Goal: Information Seeking & Learning: Learn about a topic

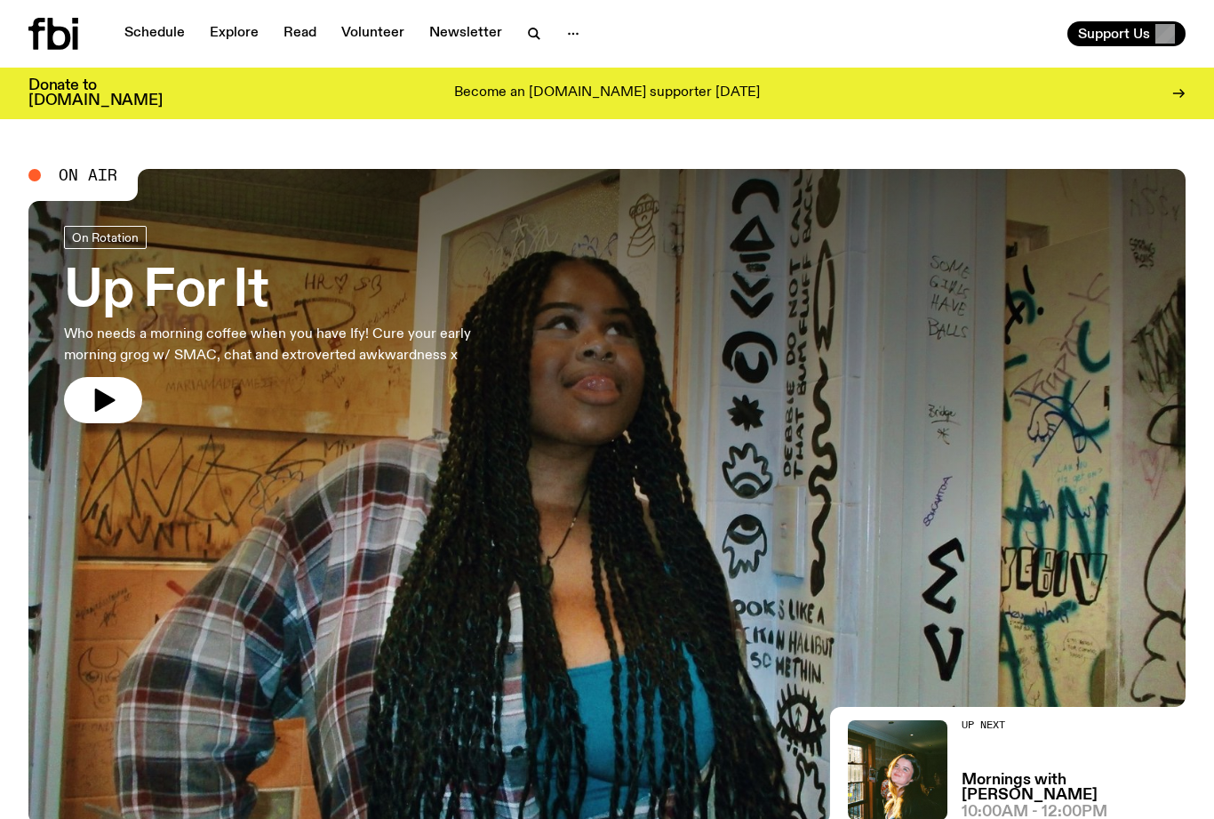
click at [144, 31] on link "Schedule" at bounding box center [155, 33] width 82 height 25
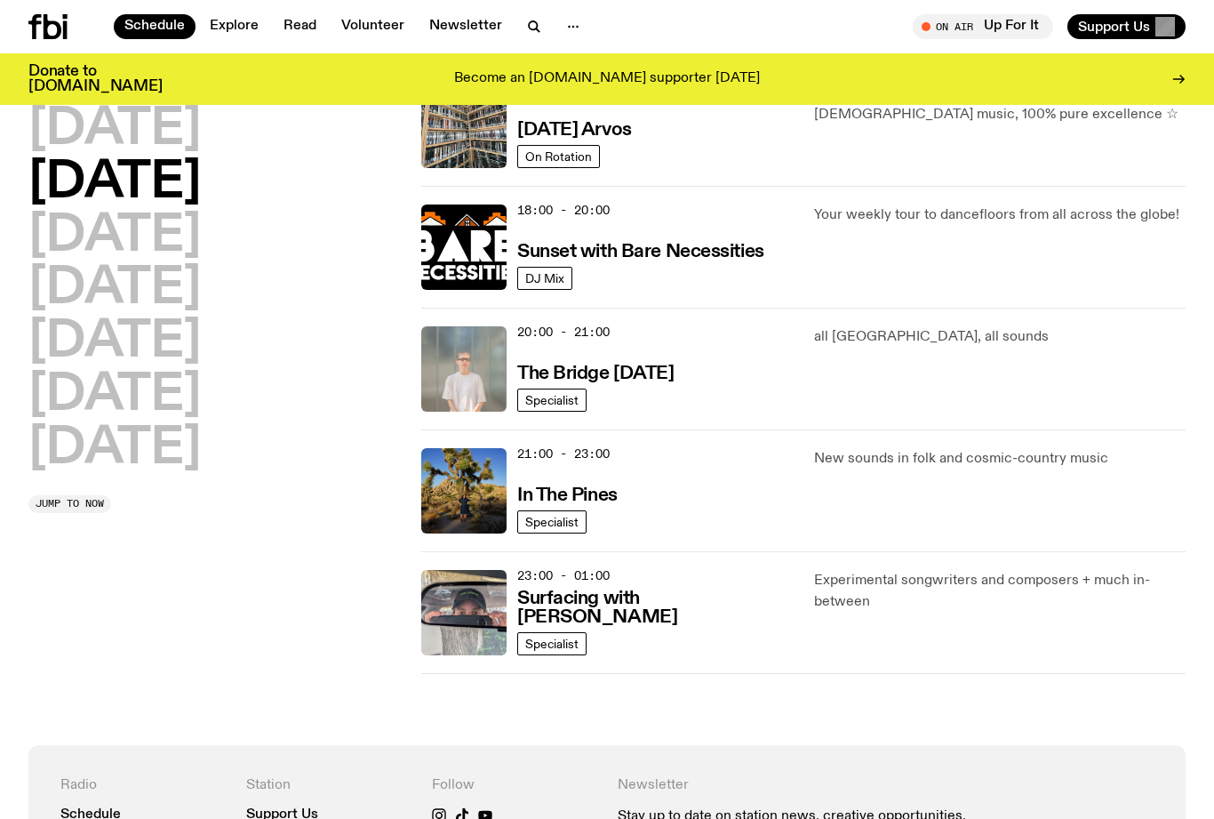
scroll to position [702, 0]
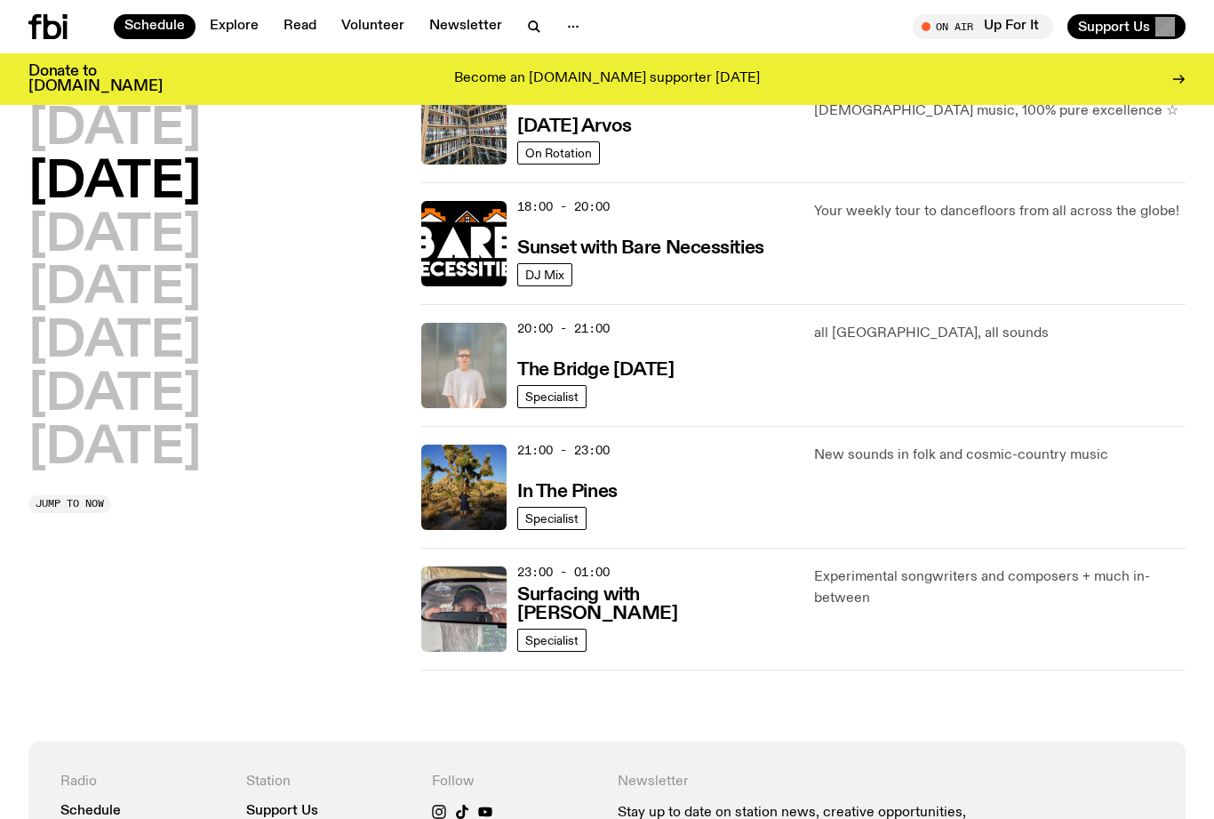
click at [201, 241] on h2 "[DATE]" at bounding box center [114, 237] width 172 height 50
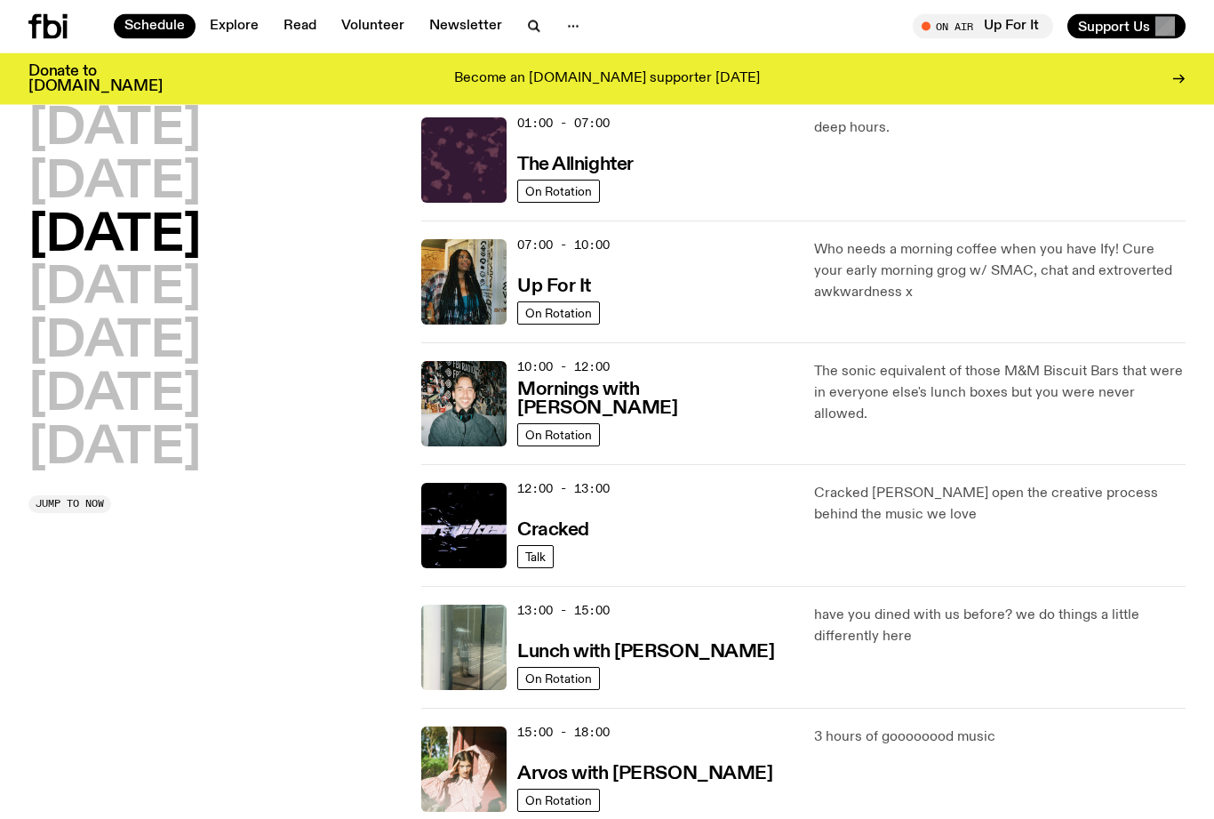
scroll to position [51, 0]
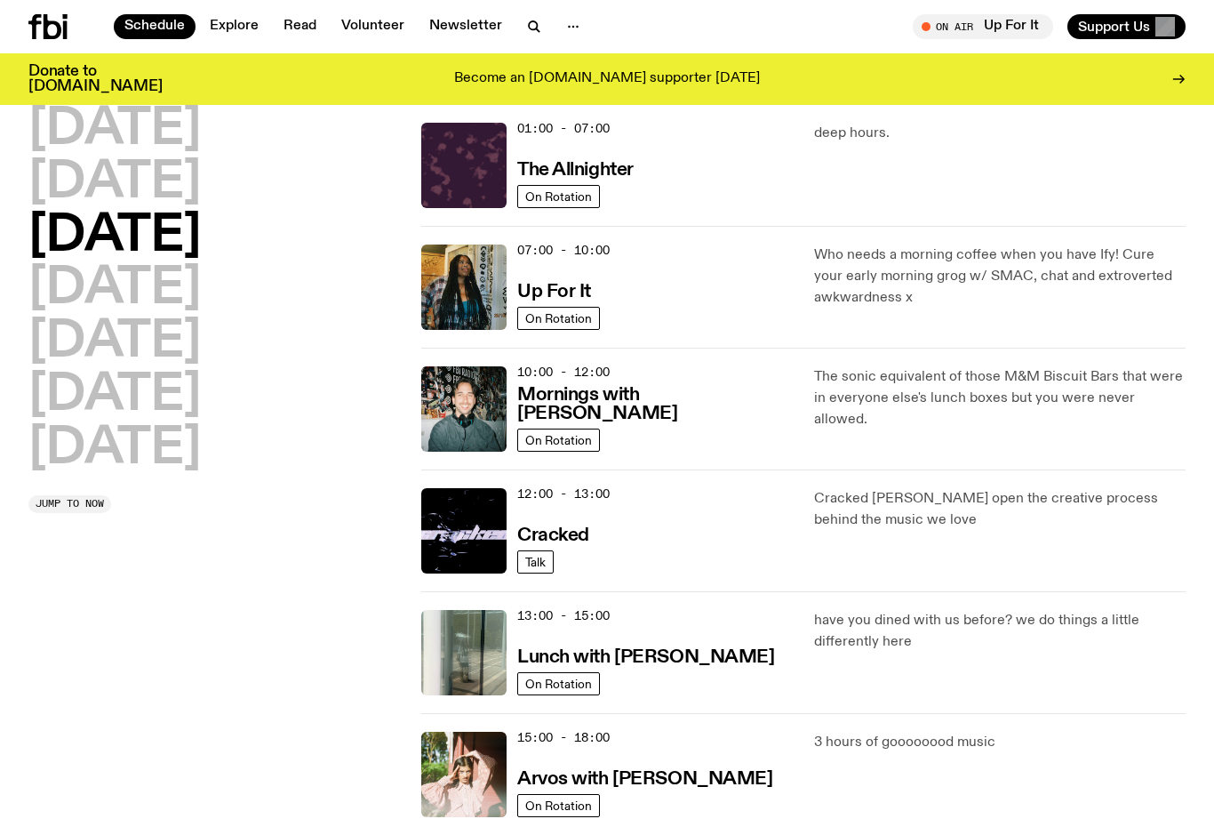
click at [197, 396] on h2 "[DATE]" at bounding box center [114, 396] width 172 height 50
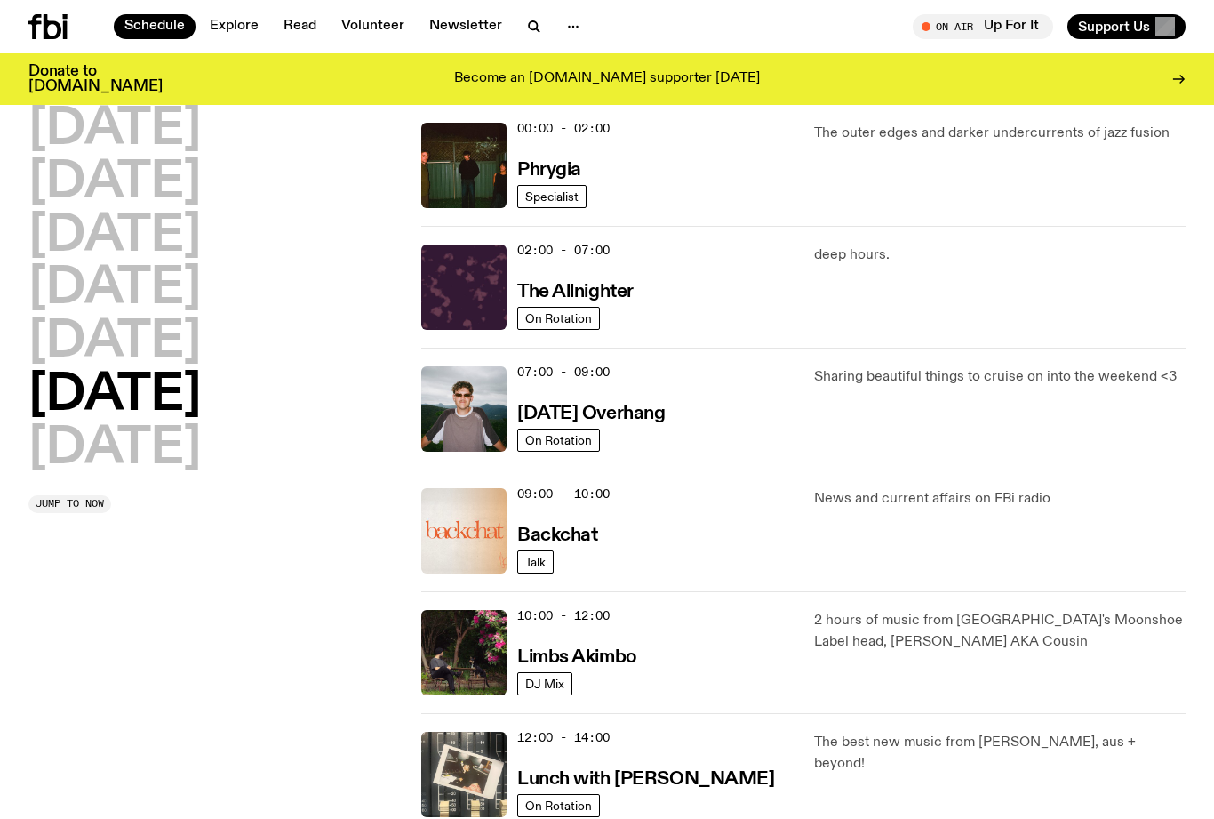
scroll to position [50, 0]
click at [613, 656] on h3 "Limbs Akimbo" at bounding box center [577, 658] width 120 height 19
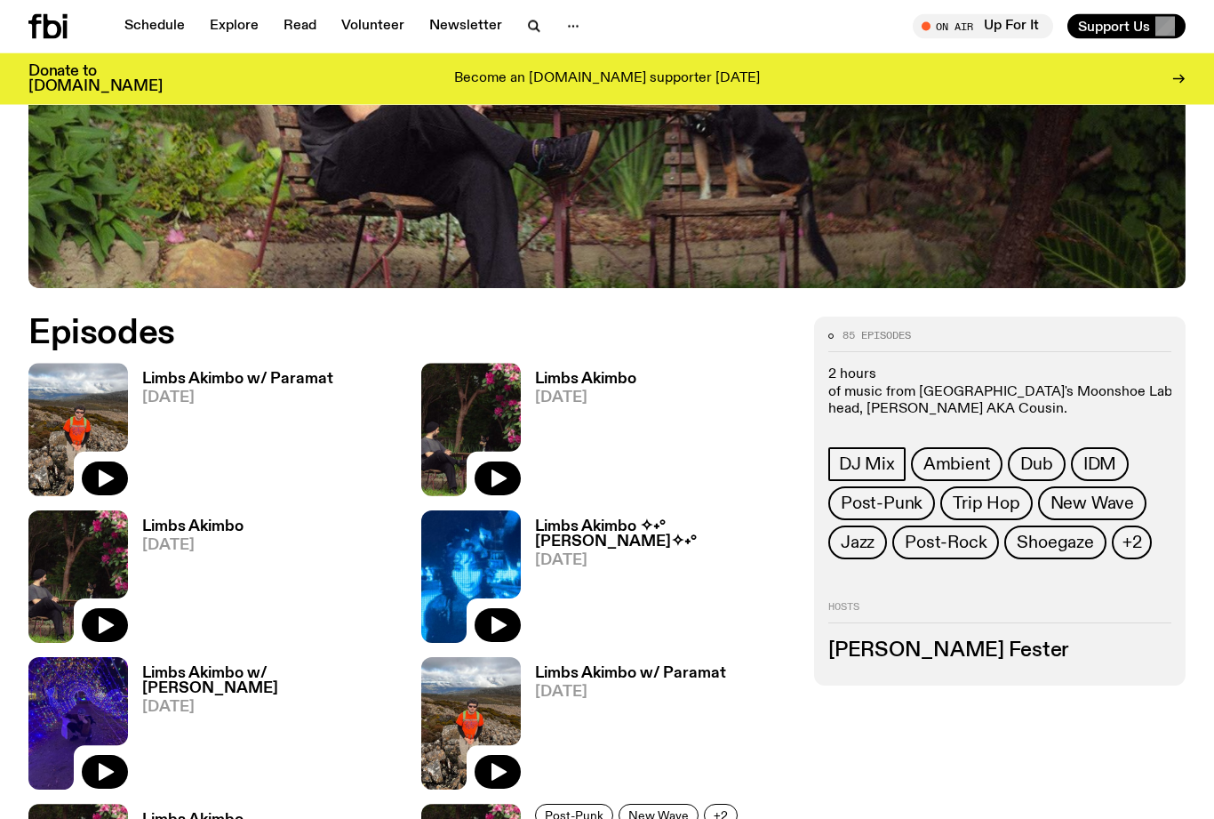
scroll to position [619, 0]
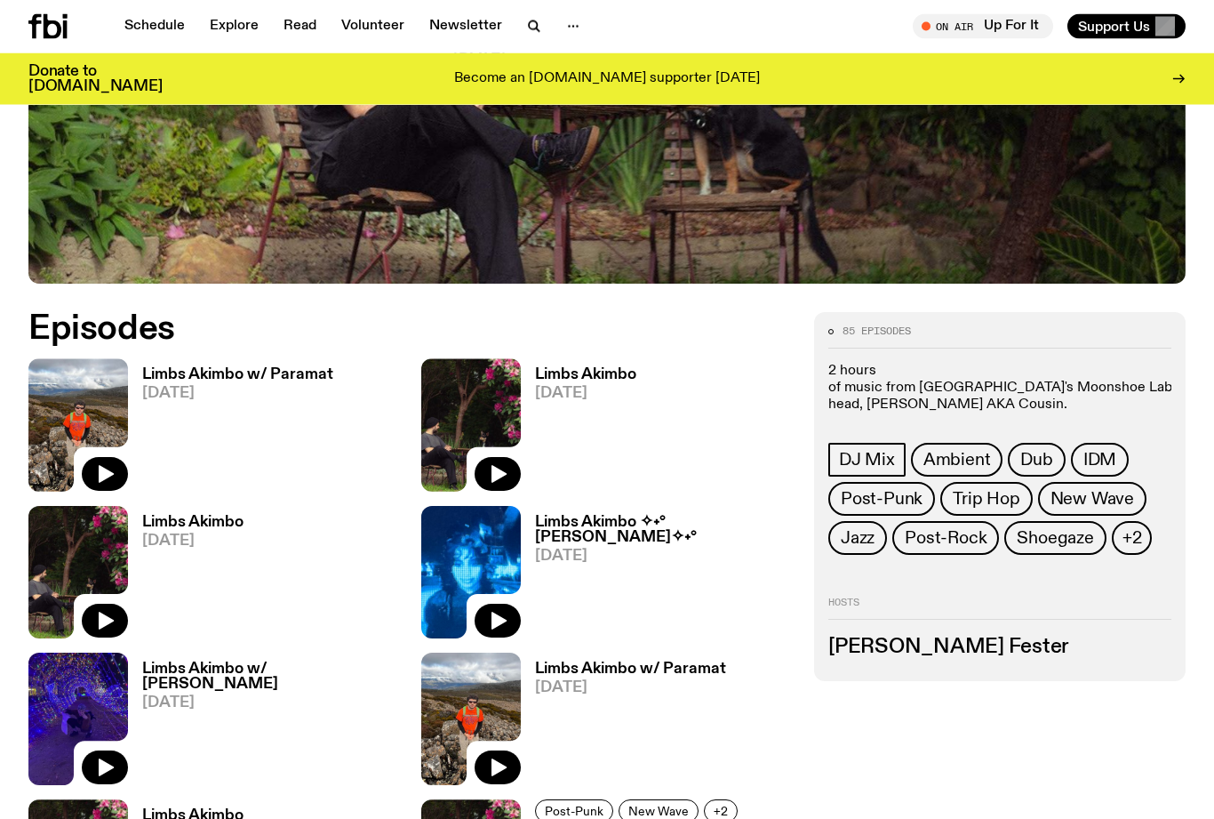
click at [899, 638] on h3 "[PERSON_NAME] Fester" at bounding box center [1000, 648] width 343 height 20
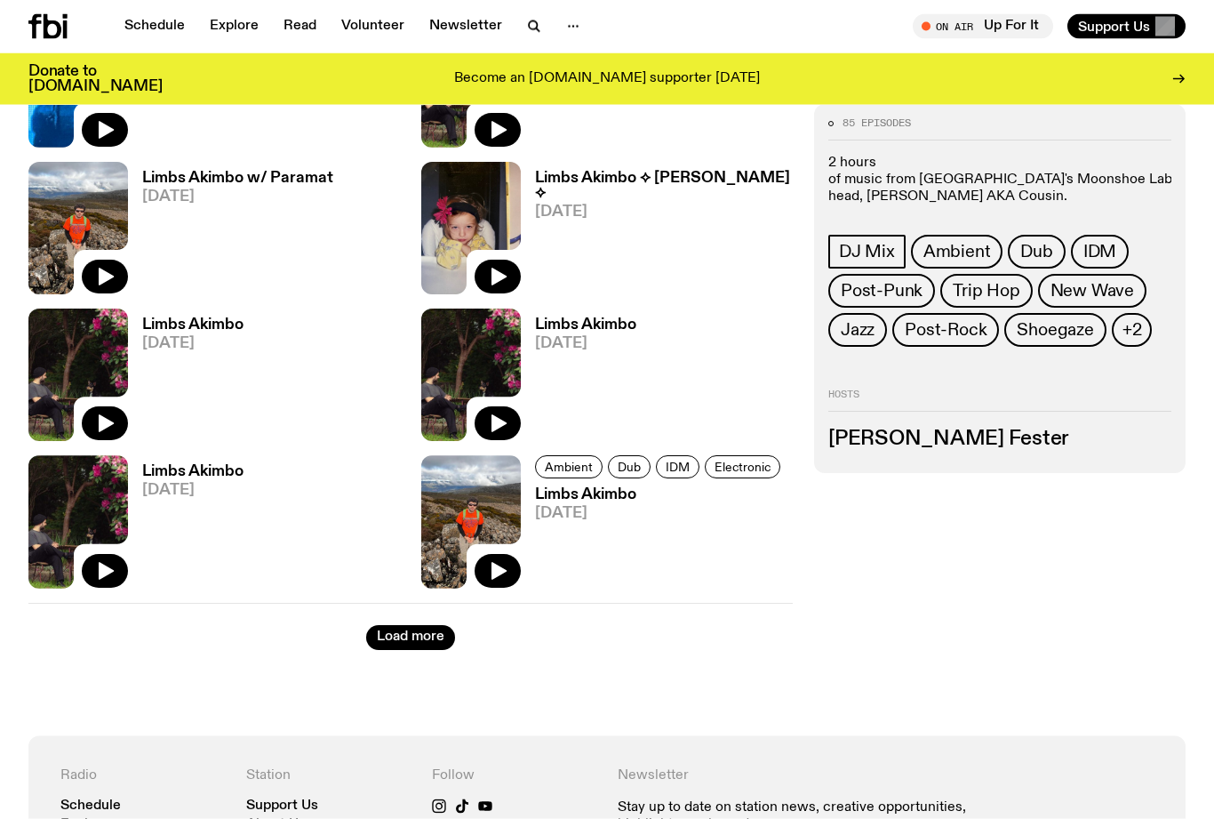
scroll to position [2737, 0]
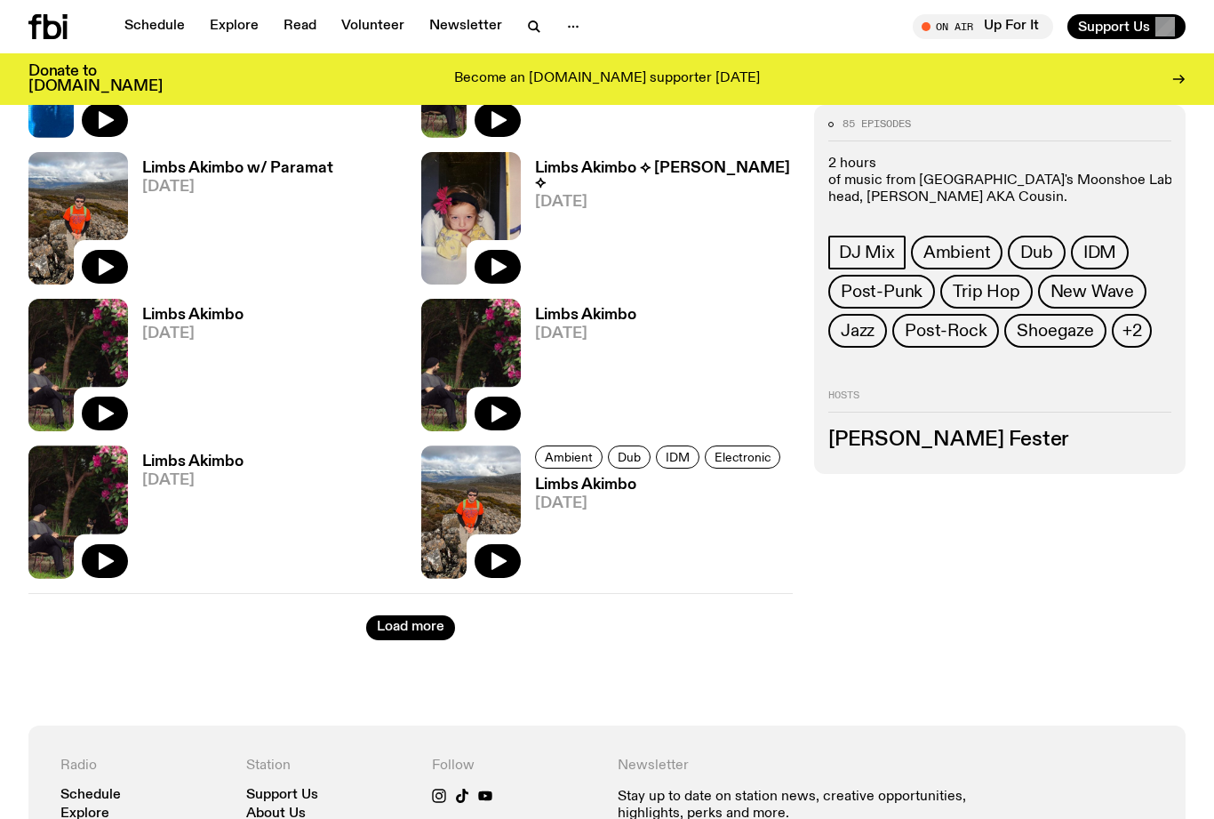
click at [425, 617] on button "Load more" at bounding box center [410, 627] width 89 height 25
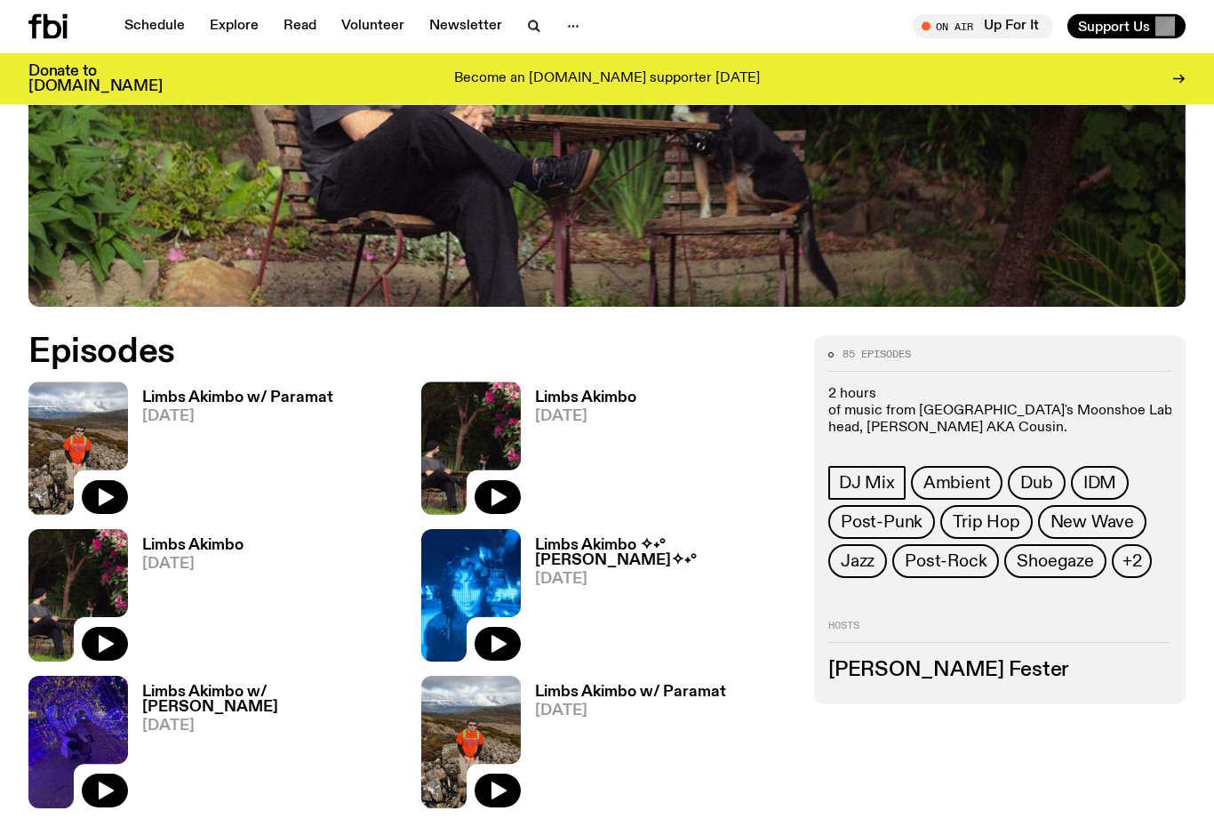
scroll to position [597, 0]
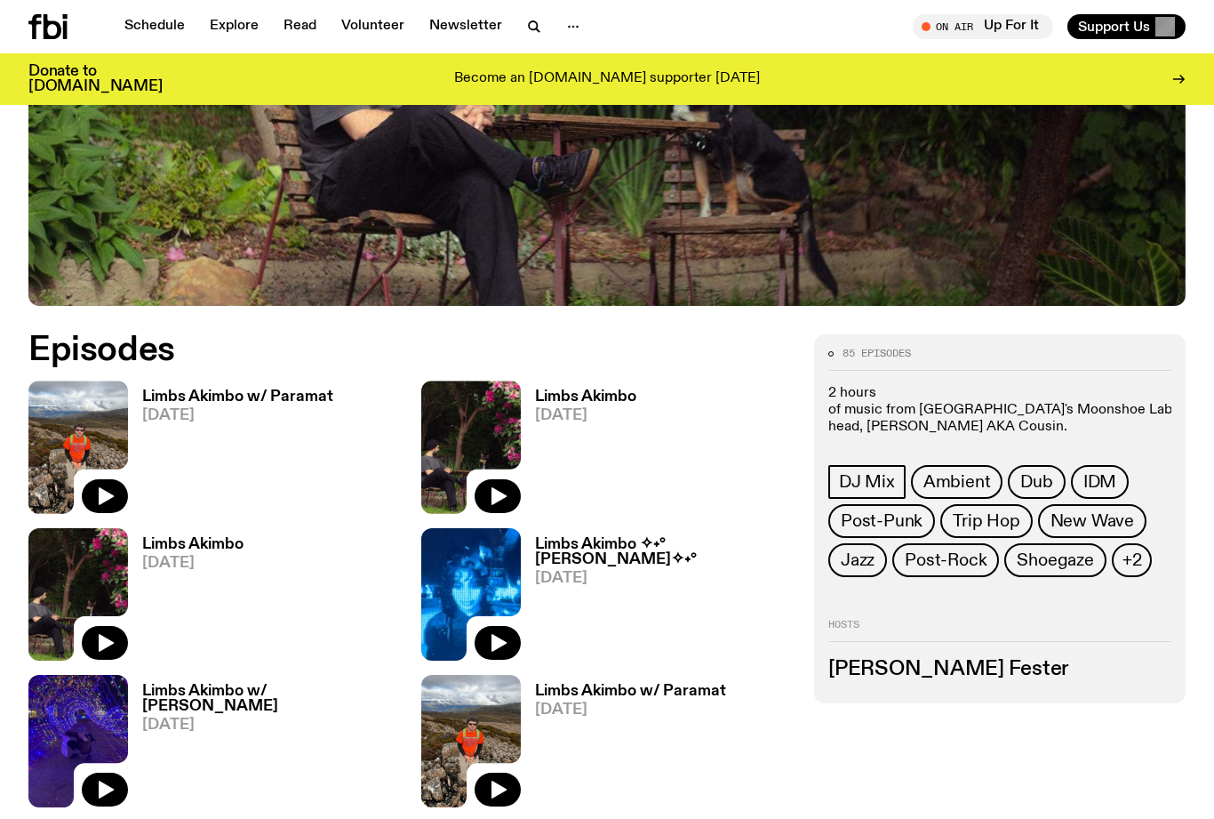
click at [488, 487] on icon "button" at bounding box center [497, 495] width 21 height 21
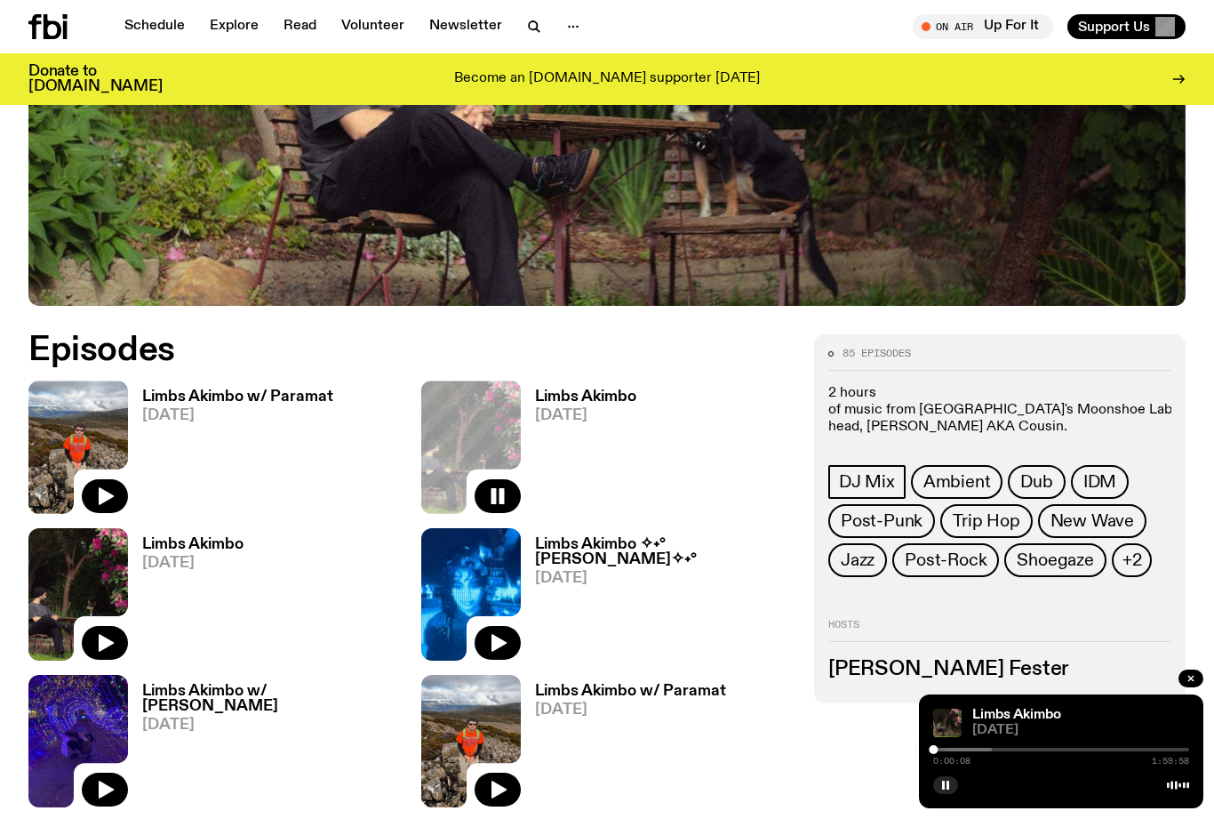
click at [1006, 722] on link "Limbs Akimbo" at bounding box center [1017, 715] width 89 height 14
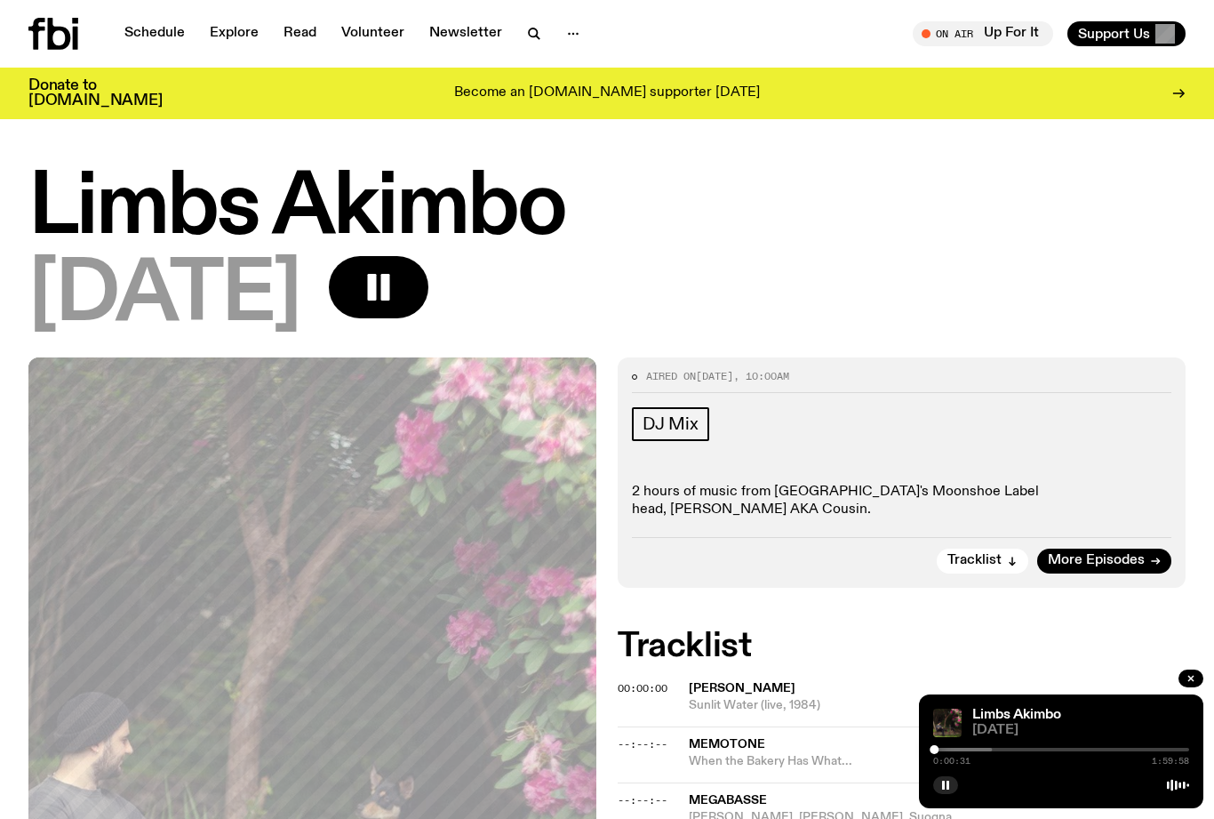
click at [1104, 710] on div "Limbs Akimbo" at bounding box center [1079, 715] width 220 height 13
click at [1175, 788] on icon at bounding box center [1178, 785] width 22 height 14
click at [1185, 787] on icon at bounding box center [1178, 785] width 22 height 14
click at [1180, 776] on div at bounding box center [1061, 783] width 256 height 21
click at [1177, 775] on div at bounding box center [1061, 783] width 256 height 21
